Goal: Task Accomplishment & Management: Complete application form

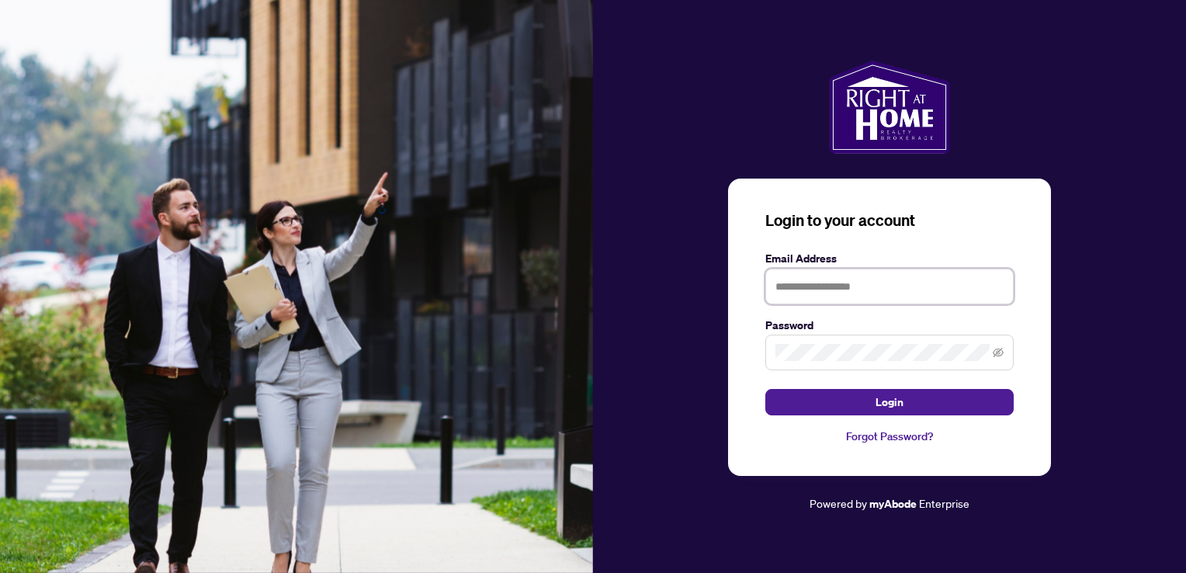
click at [777, 285] on input "text" at bounding box center [889, 287] width 248 height 36
type input "**********"
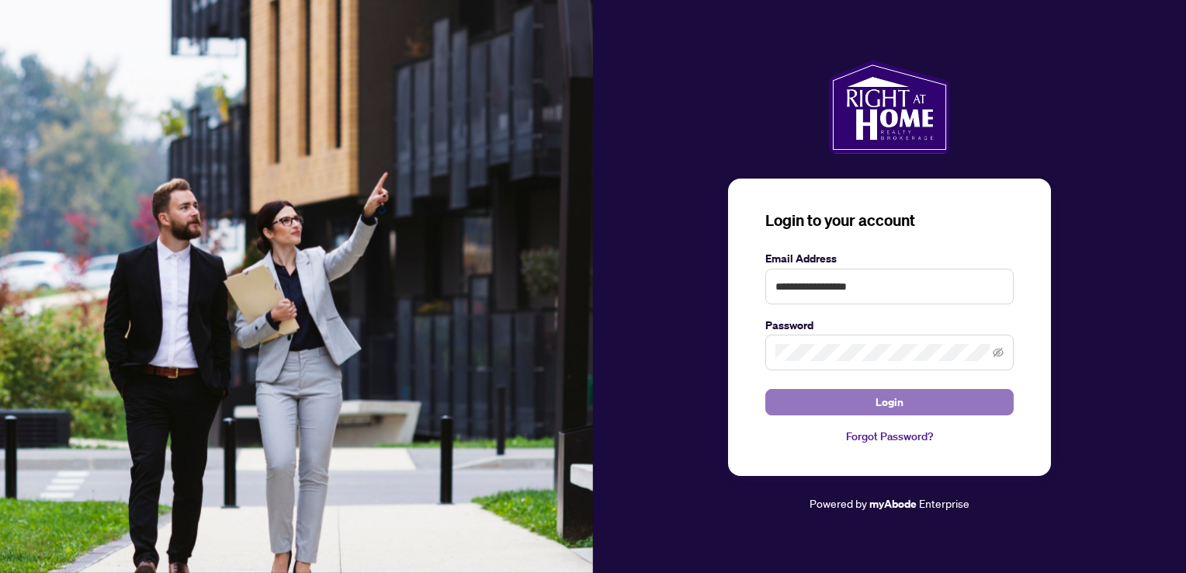
click at [840, 401] on button "Login" at bounding box center [889, 402] width 248 height 26
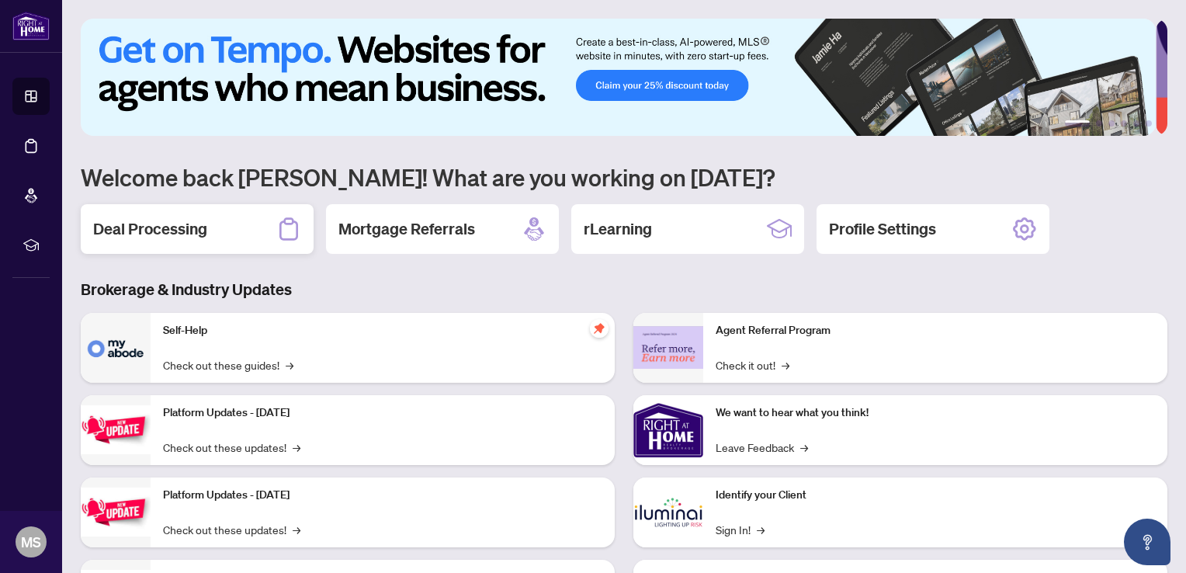
click at [168, 234] on h2 "Deal Processing" at bounding box center [150, 229] width 114 height 22
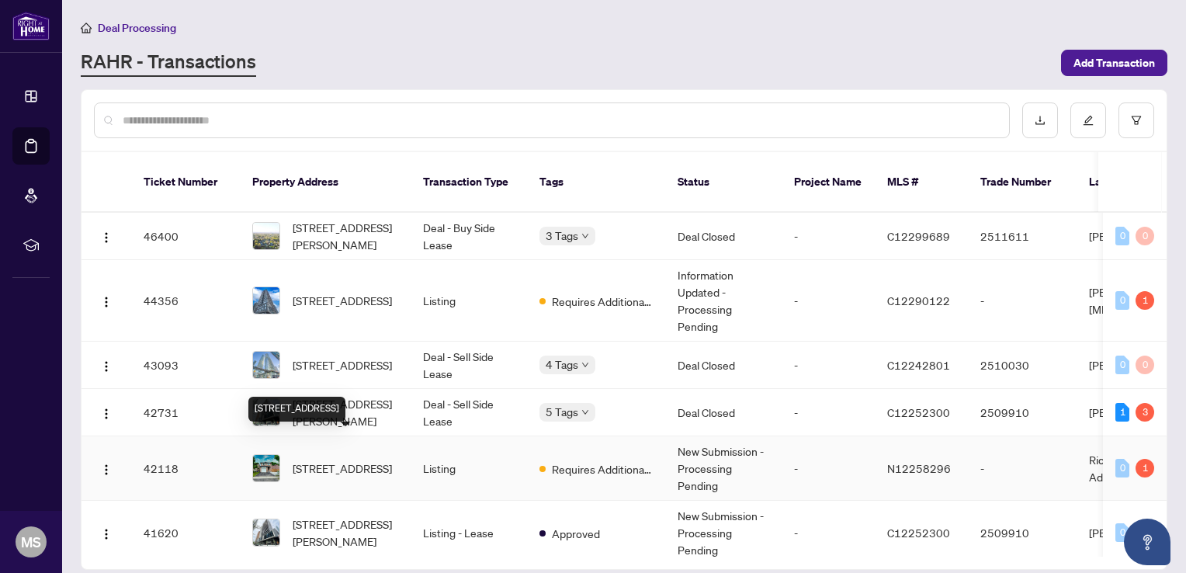
click at [325, 460] on span "[STREET_ADDRESS]" at bounding box center [342, 468] width 99 height 17
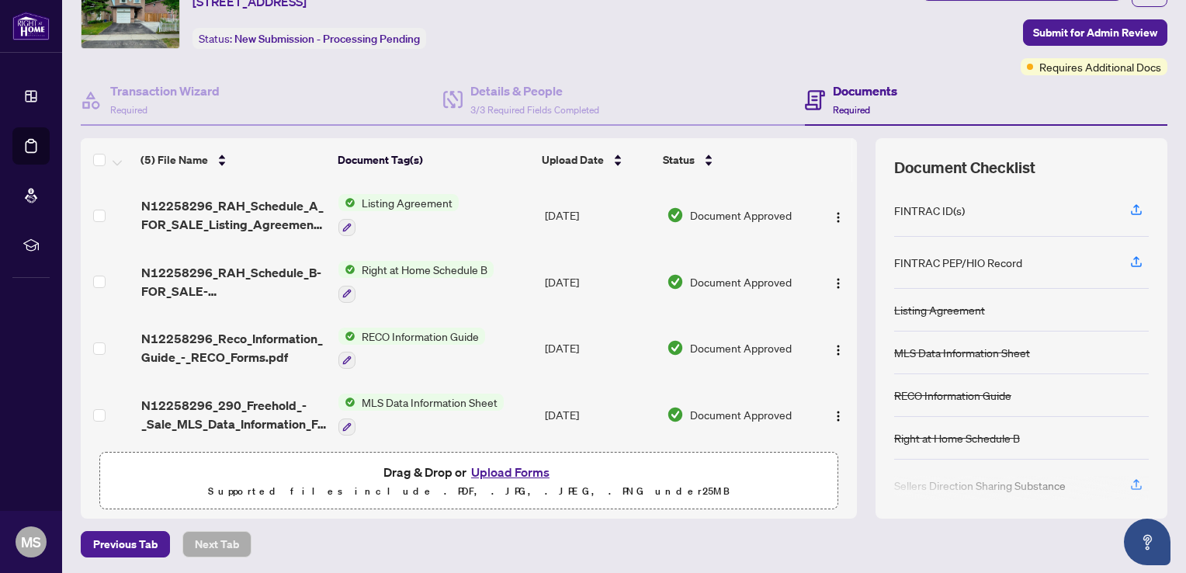
click at [483, 467] on button "Upload Forms" at bounding box center [510, 472] width 88 height 20
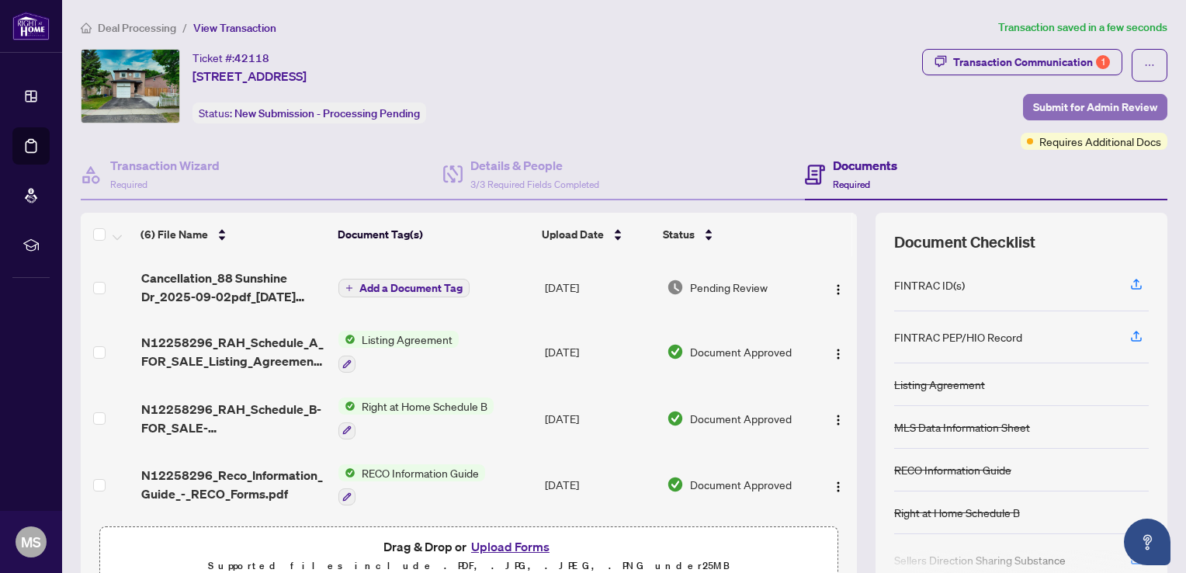
click at [1033, 106] on span "Submit for Admin Review" at bounding box center [1095, 107] width 124 height 25
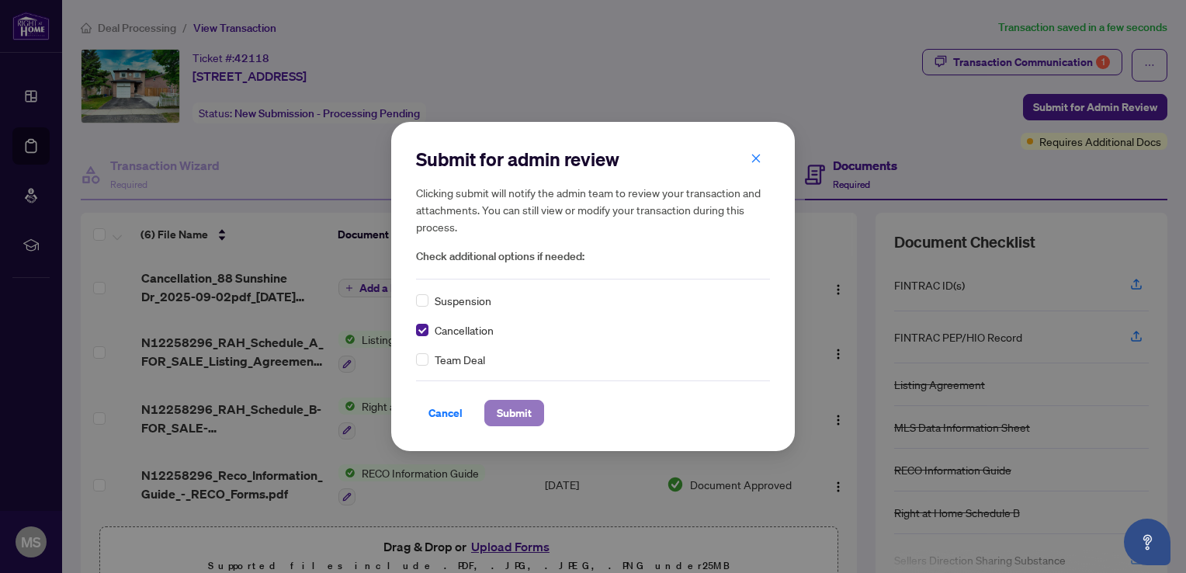
click at [498, 411] on span "Submit" at bounding box center [514, 413] width 35 height 25
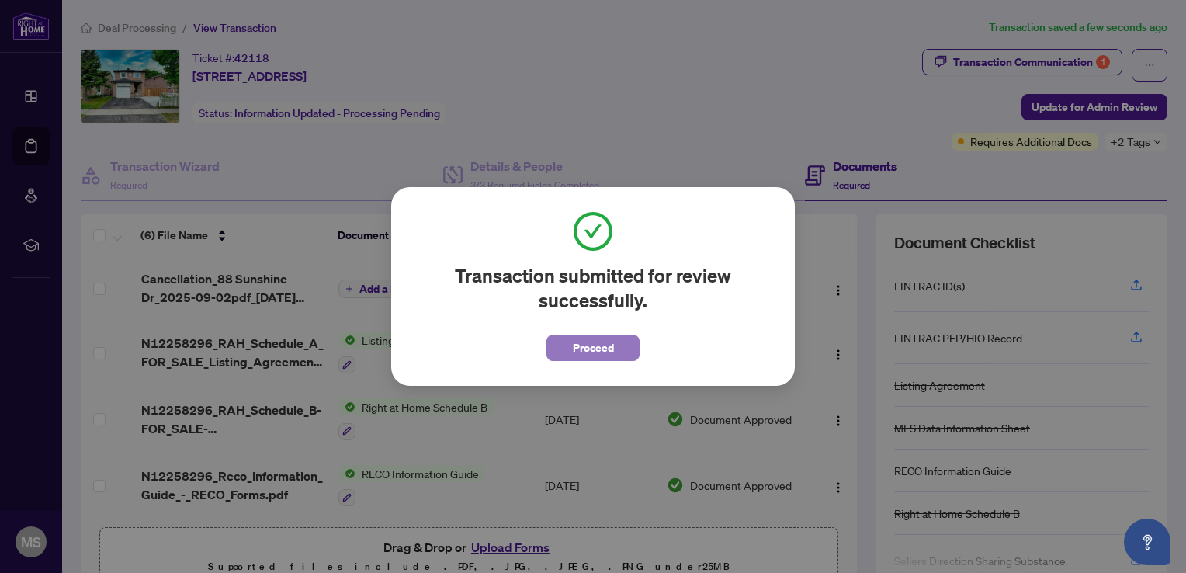
click at [554, 346] on button "Proceed" at bounding box center [592, 348] width 93 height 26
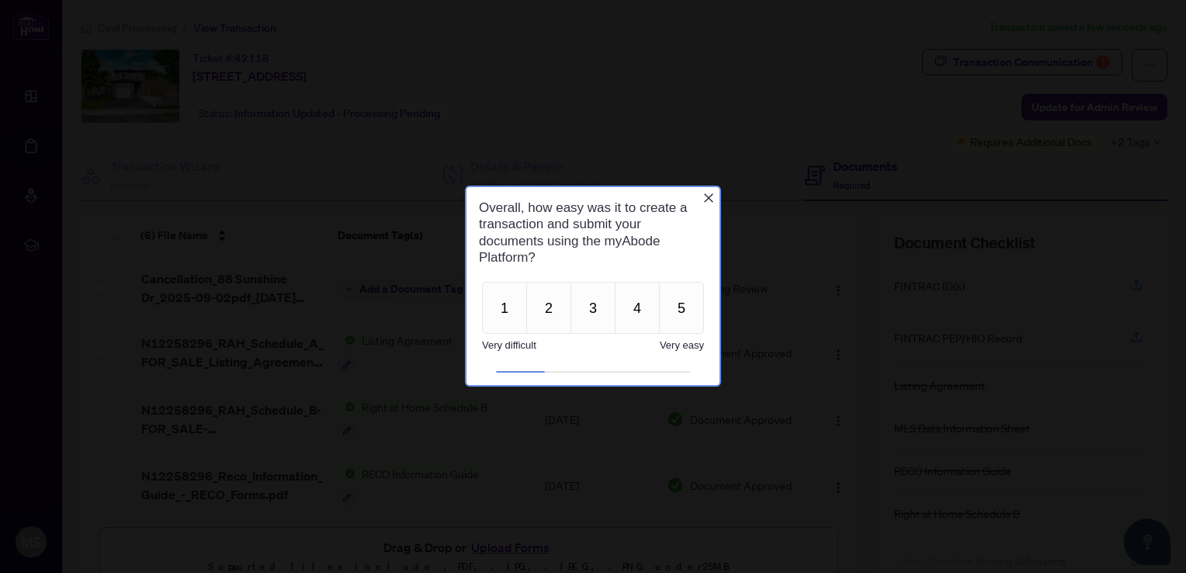
click at [706, 195] on icon "Close button" at bounding box center [708, 197] width 9 height 9
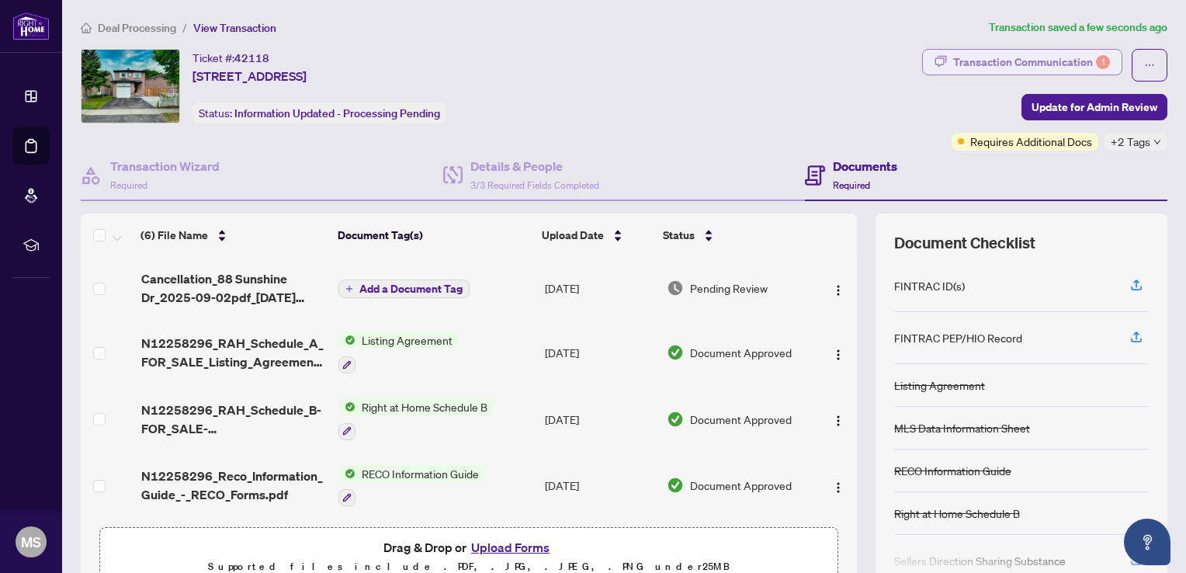
click at [1035, 64] on div "Transaction Communication 1" at bounding box center [1031, 62] width 157 height 25
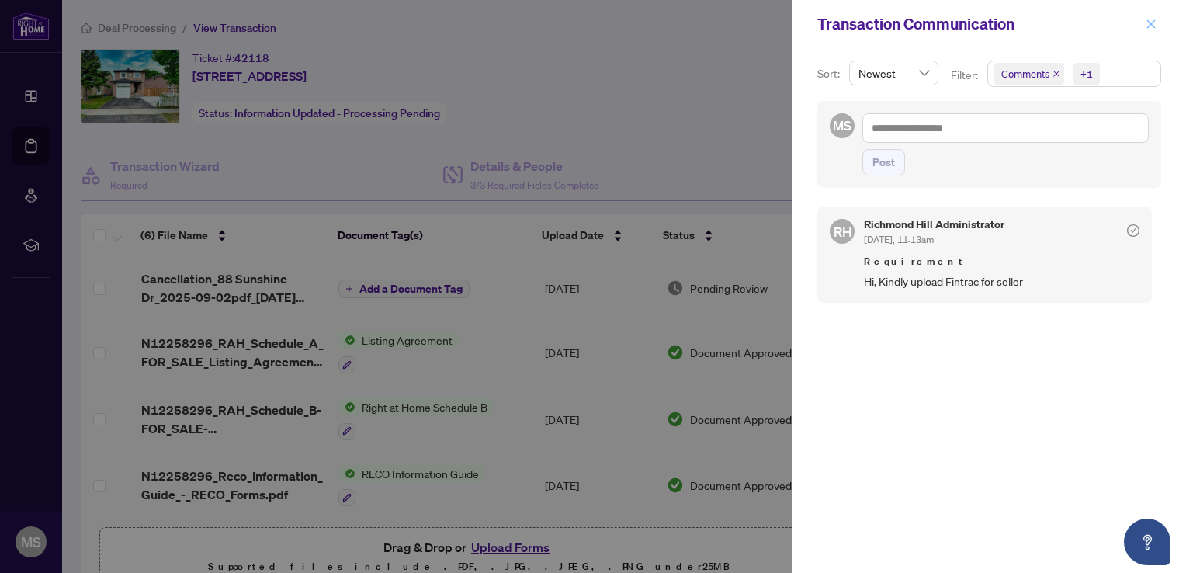
click at [1149, 20] on icon "close" at bounding box center [1151, 24] width 11 height 11
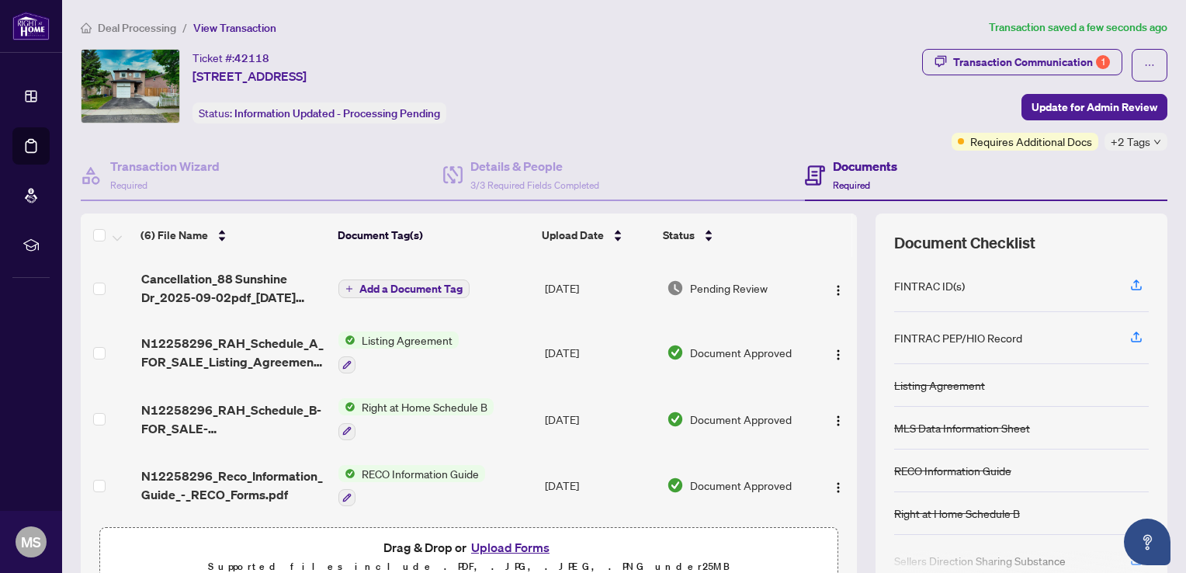
click at [686, 137] on div "Ticket #: 42118 [STREET_ADDRESS] Status: Information Updated - Processing Pendi…" at bounding box center [498, 100] width 841 height 102
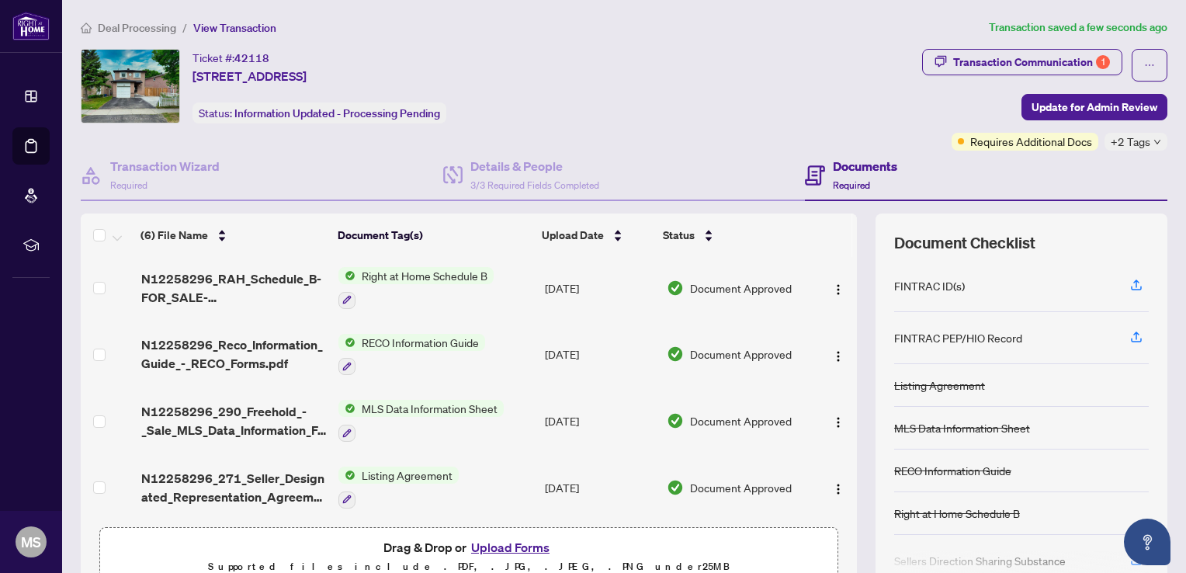
scroll to position [75, 0]
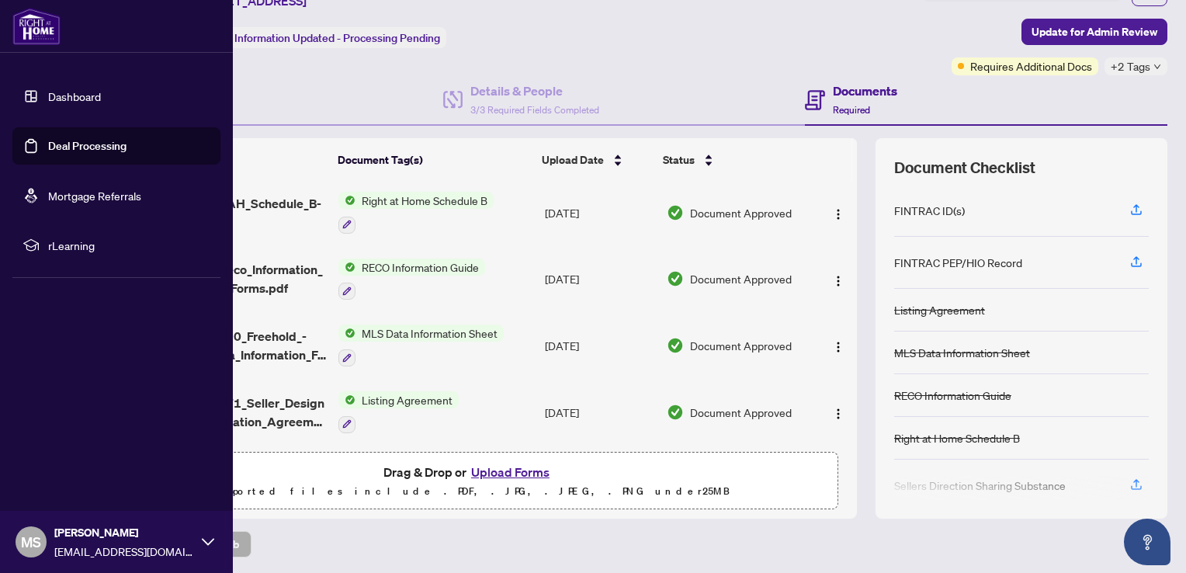
click at [200, 539] on div "MS [PERSON_NAME] [EMAIL_ADDRESS][DOMAIN_NAME]" at bounding box center [116, 542] width 233 height 62
click at [59, 446] on span "Logout" at bounding box center [62, 449] width 35 height 25
